Goal: Task Accomplishment & Management: Use online tool/utility

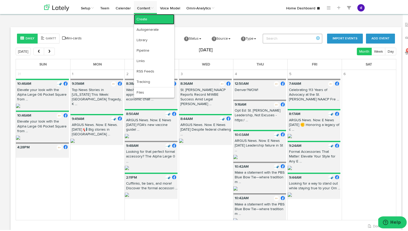
click at [140, 18] on link "Create" at bounding box center [154, 18] width 40 height 10
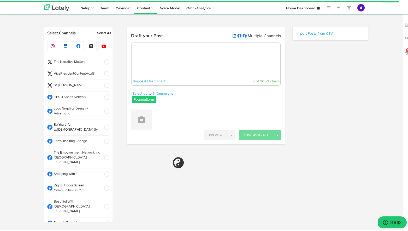
radio input "true"
select select "4"
select select "56"
click at [135, 56] on textarea at bounding box center [205, 59] width 149 height 34
paste textarea "ARGUS News. Now. E News [DATE] 🌟 From vision to reality: [GEOGRAPHIC_DATA] is m…"
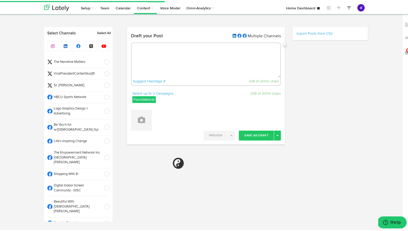
type textarea "ARGUS News. Now. E News [DATE] 🌟 From vision to reality: [GEOGRAPHIC_DATA] is m…"
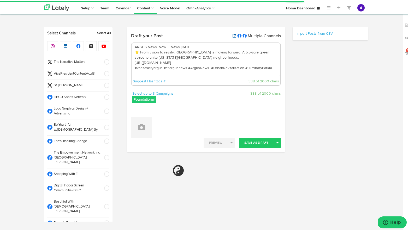
select select "11"
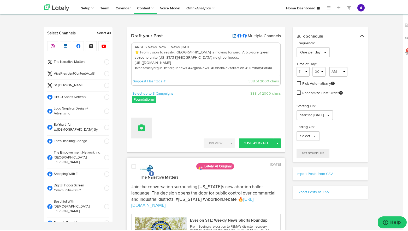
type textarea "ARGUS News. Now. E News [DATE] 🌟 From vision to reality: [GEOGRAPHIC_DATA] is m…"
click at [142, 131] on button at bounding box center [141, 127] width 21 height 21
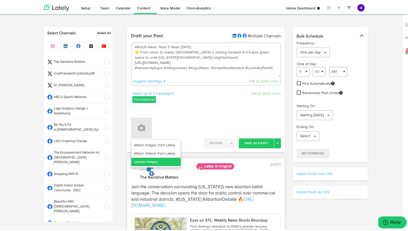
click at [143, 160] on link "Upload Images" at bounding box center [155, 161] width 49 height 8
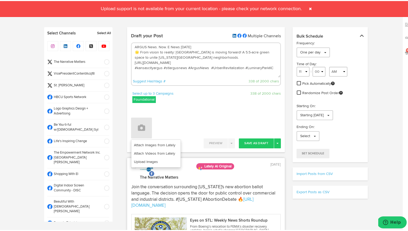
click at [309, 7] on span at bounding box center [310, 8] width 8 height 8
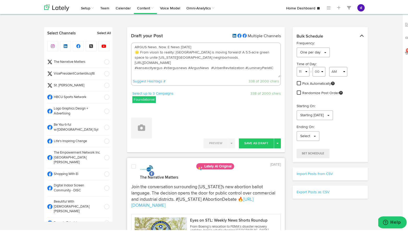
click at [101, 73] on span at bounding box center [105, 72] width 9 height 5
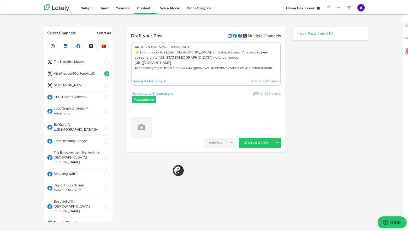
select select "11"
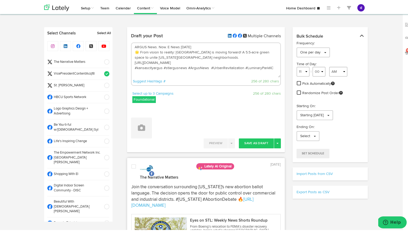
click at [101, 108] on span at bounding box center [105, 110] width 9 height 5
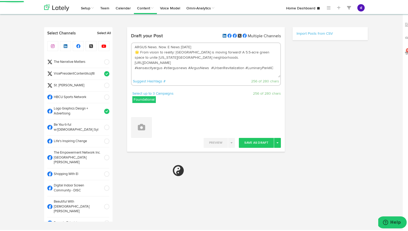
click at [101, 125] on span at bounding box center [105, 126] width 9 height 5
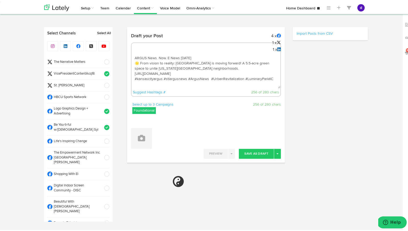
select select "11"
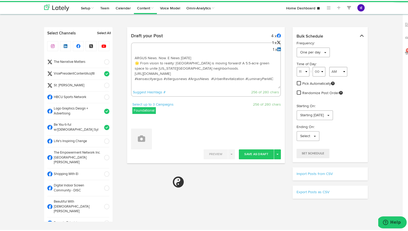
click at [101, 138] on span at bounding box center [105, 140] width 9 height 5
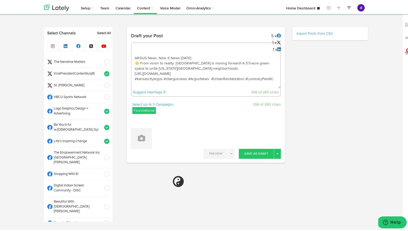
click at [101, 171] on span at bounding box center [105, 173] width 9 height 5
select select "11"
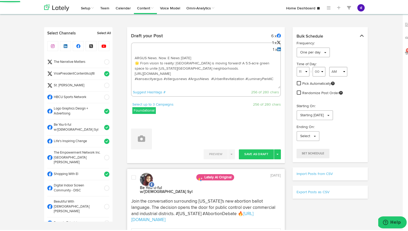
click at [101, 185] on span at bounding box center [105, 187] width 9 height 5
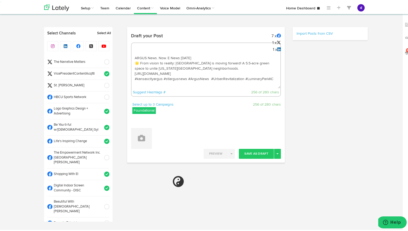
select select "11"
click at [102, 203] on span at bounding box center [105, 205] width 9 height 5
select select "11"
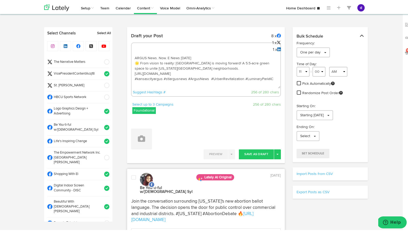
click at [101, 220] on span at bounding box center [105, 222] width 9 height 5
click at [101, 231] on span at bounding box center [105, 233] width 9 height 5
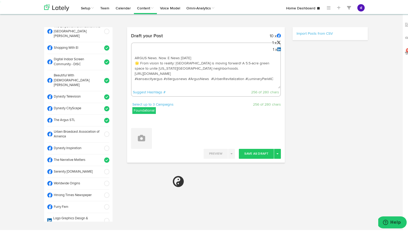
scroll to position [128, 0]
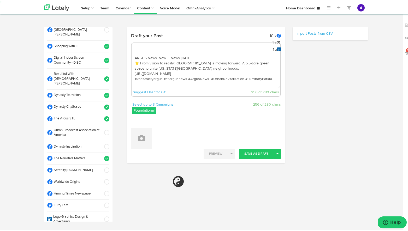
select select "11"
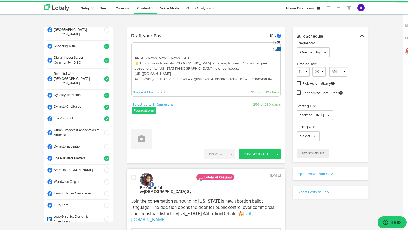
click at [101, 129] on span at bounding box center [105, 131] width 9 height 5
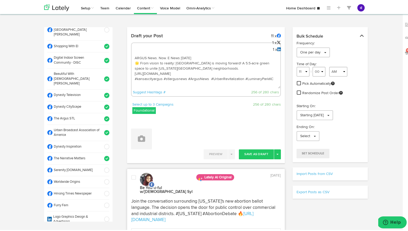
click at [101, 143] on span at bounding box center [105, 145] width 9 height 5
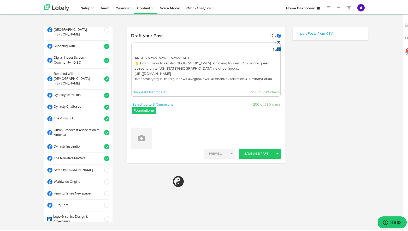
click at [101, 167] on span at bounding box center [105, 169] width 9 height 5
select select "11"
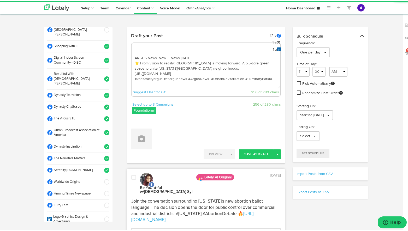
click at [101, 216] on span at bounding box center [105, 218] width 9 height 5
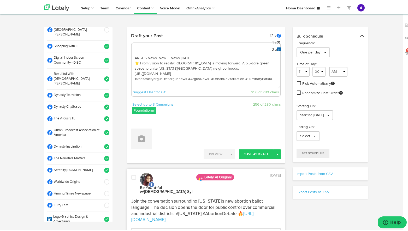
click at [101, 230] on span at bounding box center [105, 232] width 9 height 5
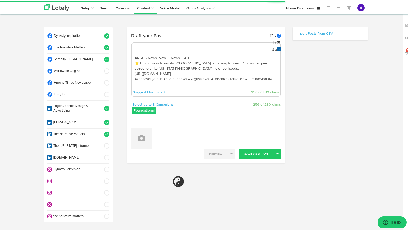
scroll to position [240, 0]
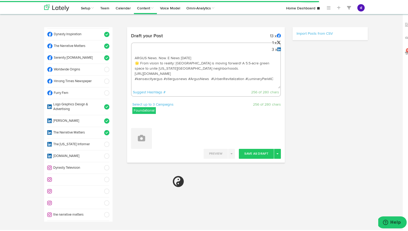
click at [101, 164] on span at bounding box center [105, 166] width 9 height 5
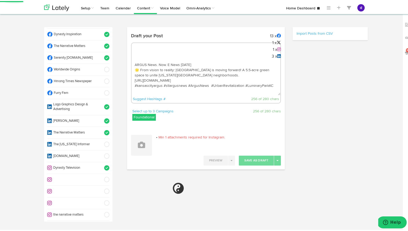
click at [102, 211] on span at bounding box center [105, 213] width 9 height 5
click at [101, 211] on span at bounding box center [105, 213] width 9 height 5
click at [101, 164] on span at bounding box center [105, 166] width 9 height 5
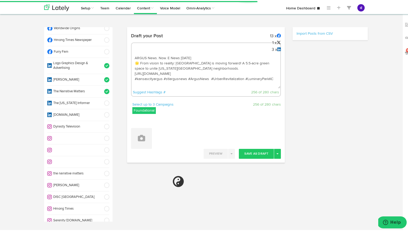
scroll to position [290, 0]
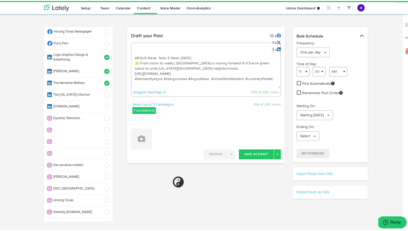
select select "11"
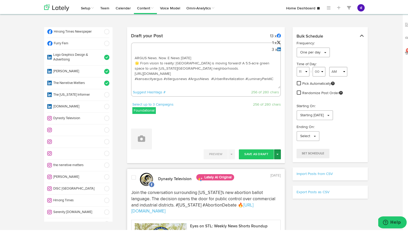
click at [276, 154] on button "Toggle Dropdown" at bounding box center [277, 153] width 7 height 10
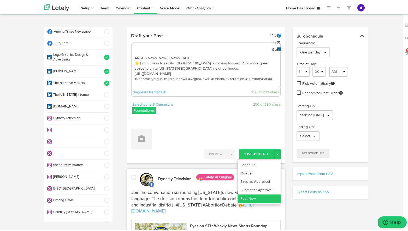
click at [251, 196] on link "Post Now" at bounding box center [259, 198] width 43 height 8
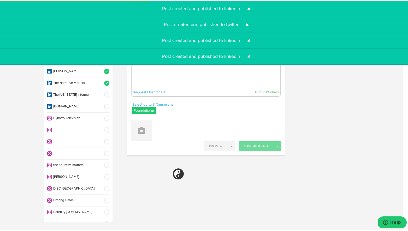
select select "11"
